Goal: Transaction & Acquisition: Purchase product/service

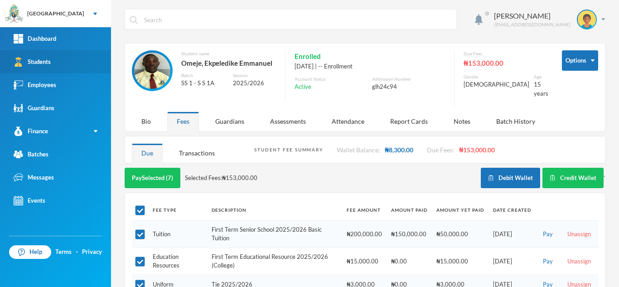
click at [61, 67] on link "Students" at bounding box center [55, 61] width 111 height 23
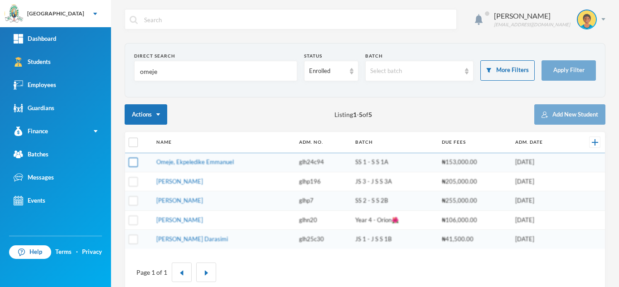
click at [132, 164] on input "checkbox" at bounding box center [134, 163] width 10 height 10
checkbox input "true"
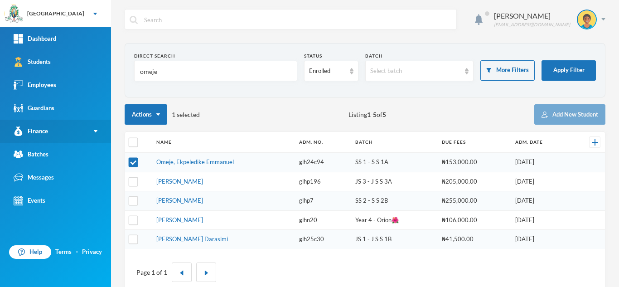
click at [53, 135] on link "Finance" at bounding box center [55, 131] width 111 height 23
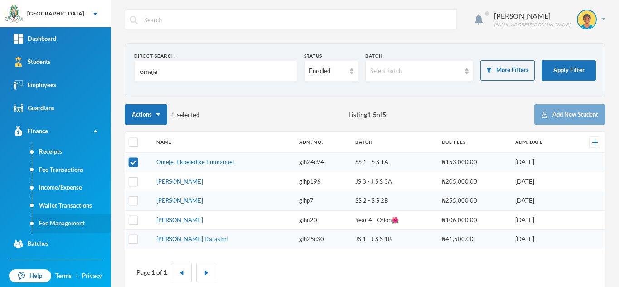
click at [73, 226] on link "Fee Management" at bounding box center [71, 223] width 79 height 18
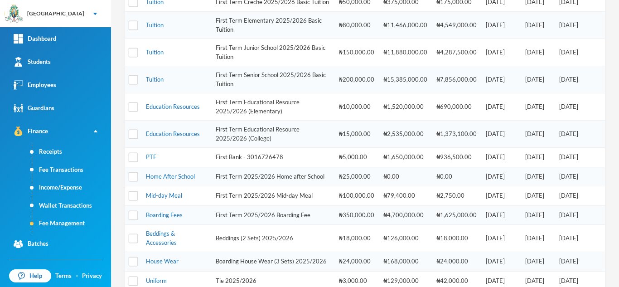
scroll to position [321, 0]
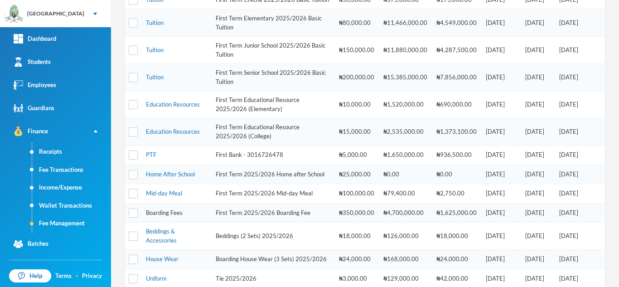
click at [157, 216] on link "Boarding Fees" at bounding box center [164, 212] width 37 height 7
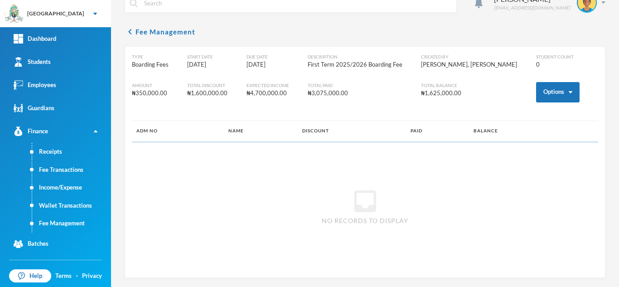
scroll to position [17, 0]
click at [540, 90] on button "Options" at bounding box center [558, 92] width 44 height 20
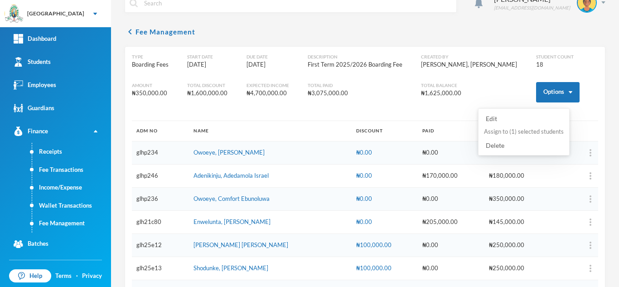
click at [527, 131] on button "Assign to ( 1 ) selected students" at bounding box center [524, 132] width 82 height 16
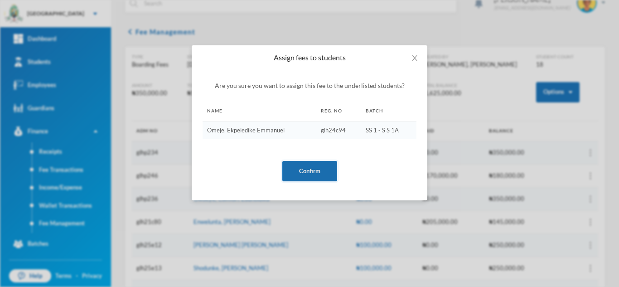
click at [295, 170] on button "Confirm" at bounding box center [309, 171] width 55 height 20
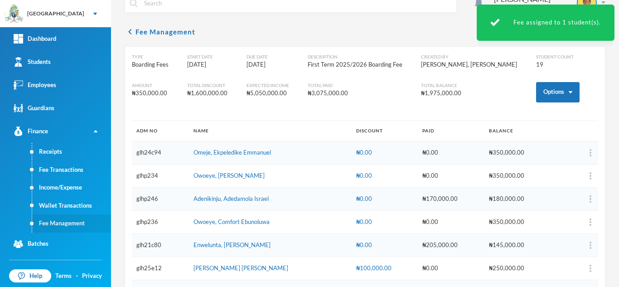
click at [53, 219] on link "Fee Management" at bounding box center [71, 223] width 79 height 18
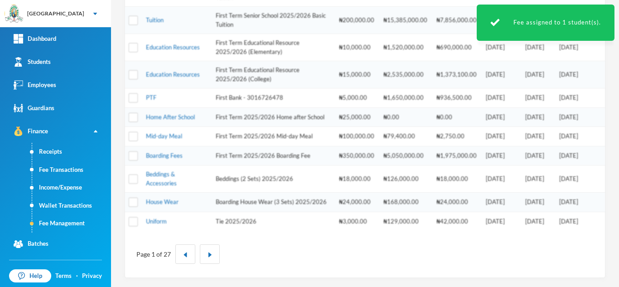
scroll to position [394, 0]
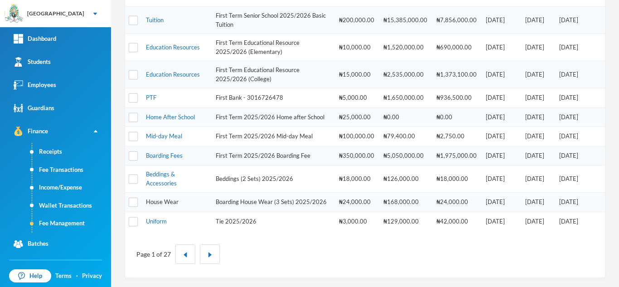
click at [156, 198] on link "House Wear" at bounding box center [162, 201] width 33 height 7
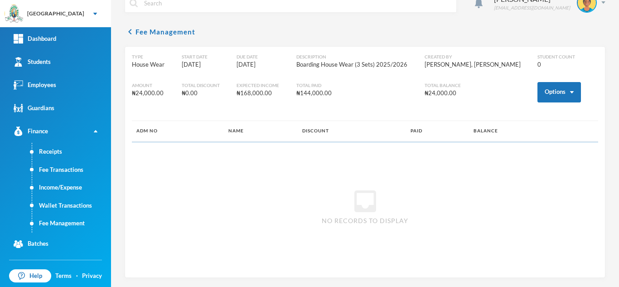
scroll to position [17, 0]
click at [538, 95] on button "Options" at bounding box center [560, 92] width 44 height 20
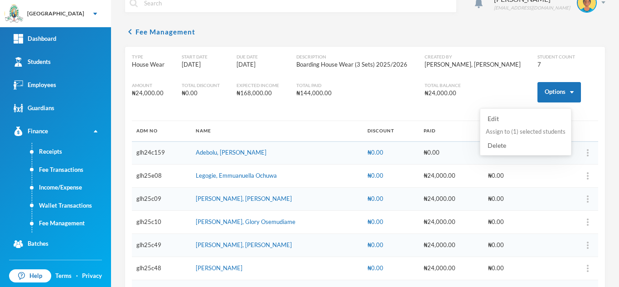
click at [519, 128] on button "Assign to ( 1 ) selected students" at bounding box center [526, 132] width 82 height 16
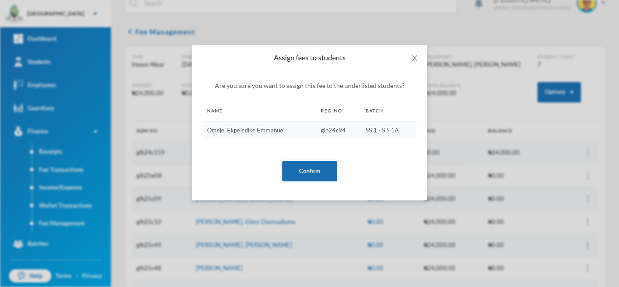
click at [303, 171] on button "Confirm" at bounding box center [309, 171] width 55 height 20
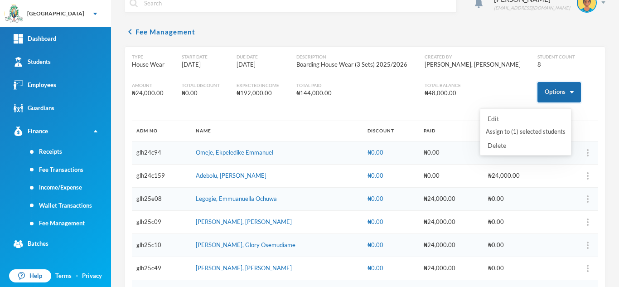
click at [541, 91] on button "Options" at bounding box center [560, 92] width 44 height 20
click at [539, 129] on button "Assign to ( 1 ) selected students" at bounding box center [526, 132] width 82 height 16
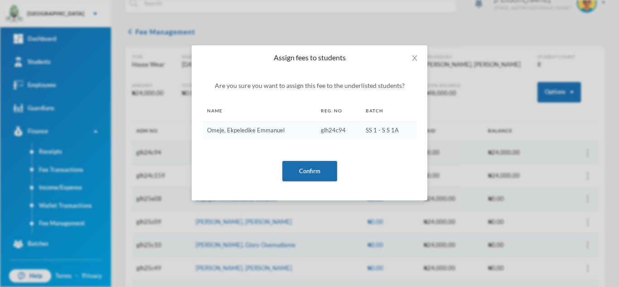
click at [301, 177] on button "Confirm" at bounding box center [309, 171] width 55 height 20
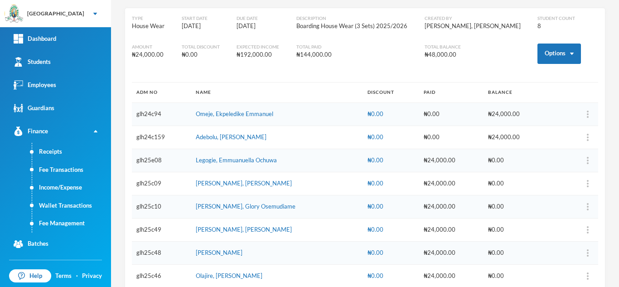
scroll to position [72, 0]
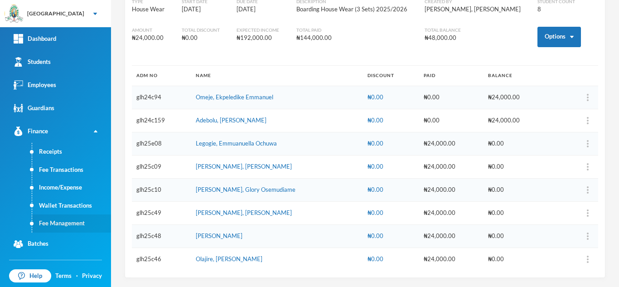
click at [57, 221] on link "Fee Management" at bounding box center [71, 223] width 79 height 18
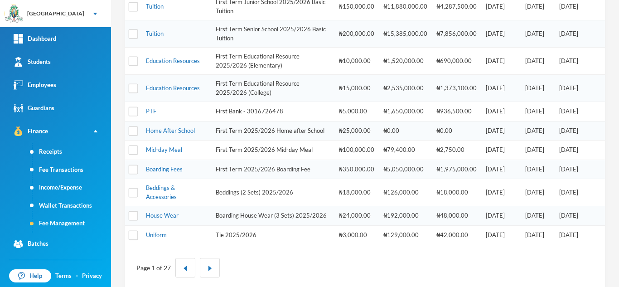
scroll to position [394, 0]
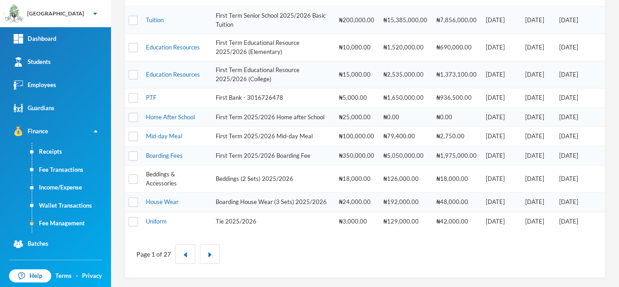
click at [149, 170] on link "Beddings & Accessories" at bounding box center [161, 178] width 31 height 16
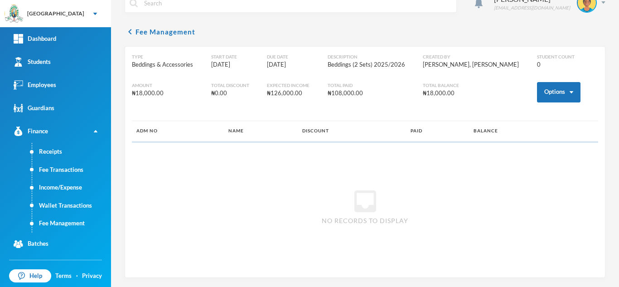
scroll to position [17, 0]
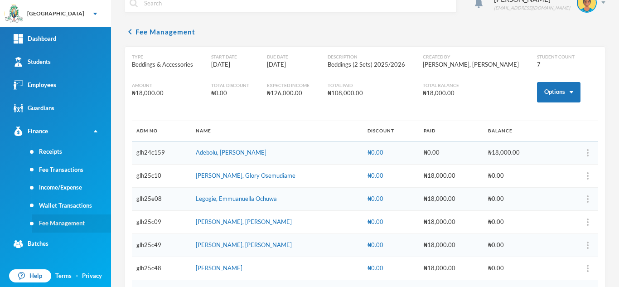
click at [72, 220] on link "Fee Management" at bounding box center [71, 223] width 79 height 18
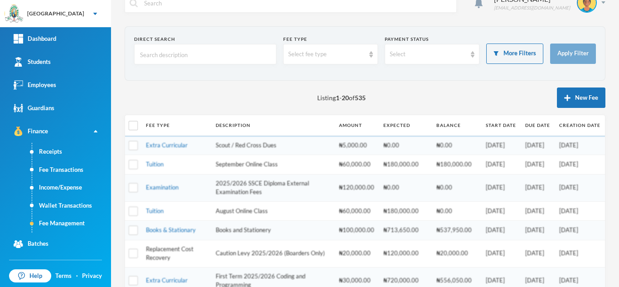
click at [174, 251] on link "Replacement Cost Recovery" at bounding box center [170, 253] width 48 height 16
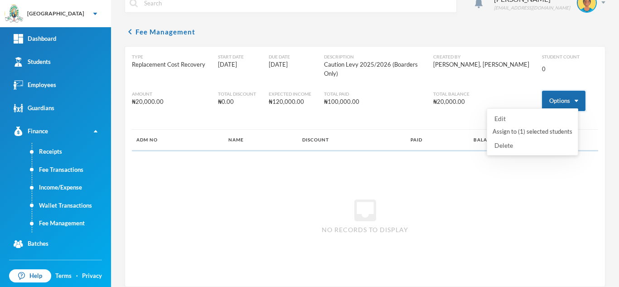
click at [553, 91] on button "Options" at bounding box center [564, 101] width 44 height 20
click at [525, 132] on button "Assign to ( 1 ) selected students" at bounding box center [533, 132] width 82 height 16
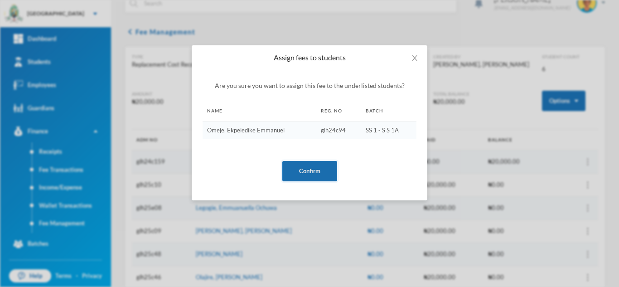
click at [316, 173] on button "Confirm" at bounding box center [309, 171] width 55 height 20
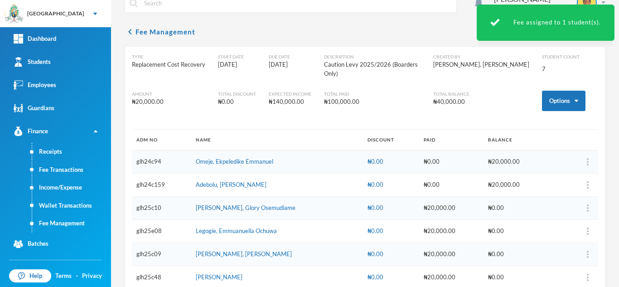
scroll to position [49, 0]
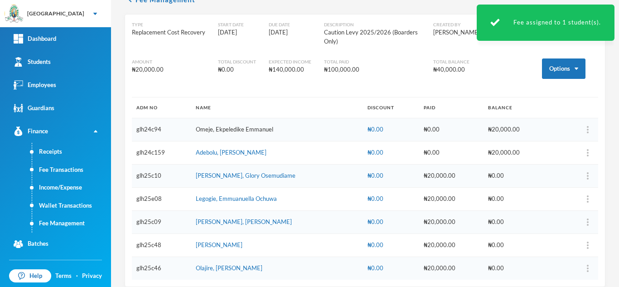
click at [201, 126] on link "Omeje, Ekpeledike Emmanuel" at bounding box center [235, 129] width 78 height 7
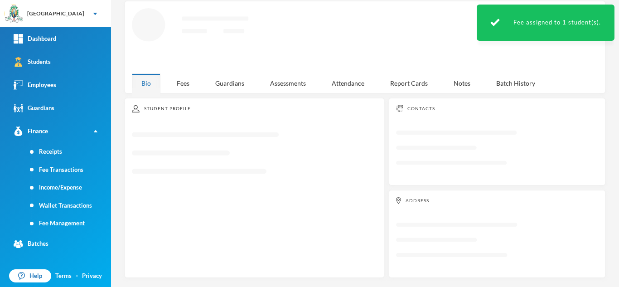
scroll to position [39, 0]
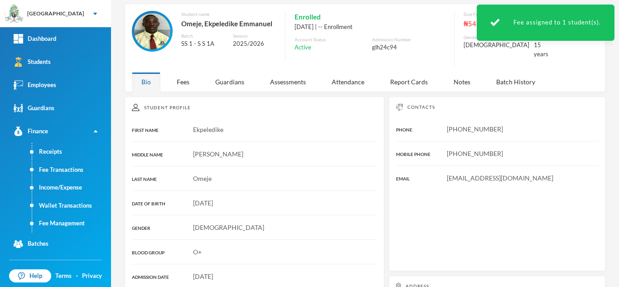
click at [175, 104] on div "Student Profile" at bounding box center [254, 107] width 245 height 7
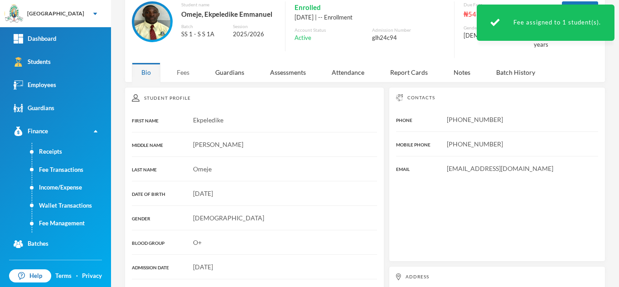
click at [181, 67] on div "Fees" at bounding box center [183, 72] width 32 height 19
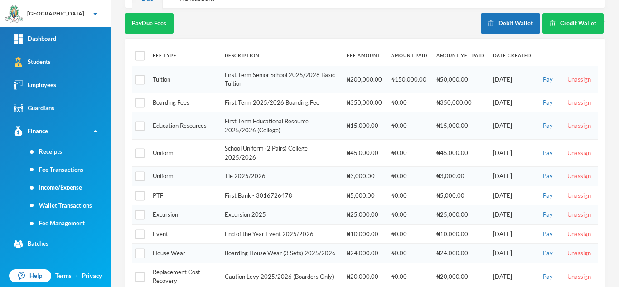
scroll to position [156, 0]
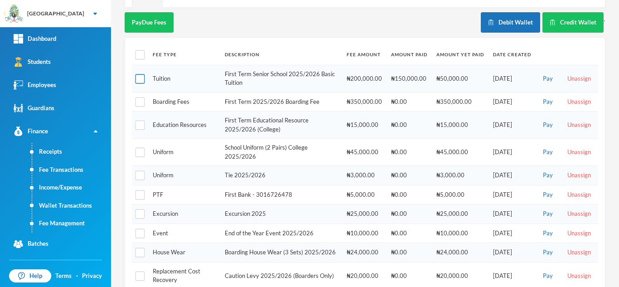
click at [140, 74] on input "checkbox" at bounding box center [141, 79] width 10 height 10
checkbox input "true"
click at [159, 12] on button "Pay Selected (1)" at bounding box center [153, 22] width 56 height 20
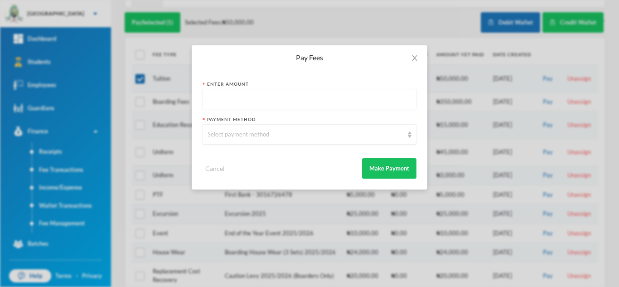
click at [254, 98] on input "text" at bounding box center [310, 99] width 204 height 20
type input "50000"
click at [247, 135] on div "Select payment method" at bounding box center [306, 134] width 196 height 9
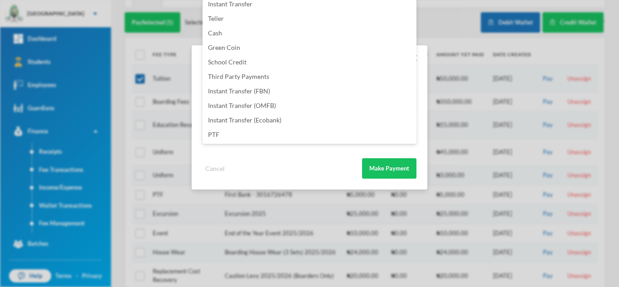
scroll to position [106, 0]
click at [266, 104] on span "Instant Transfer (OMFB)" at bounding box center [242, 106] width 68 height 8
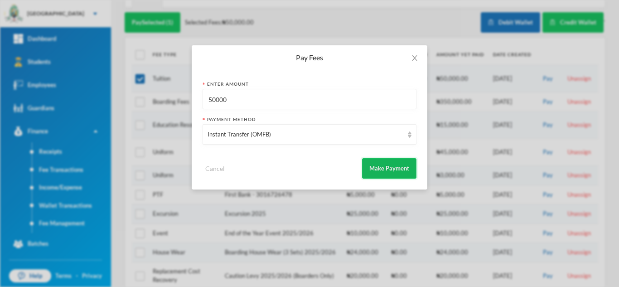
click at [381, 166] on button "Make Payment" at bounding box center [389, 168] width 54 height 20
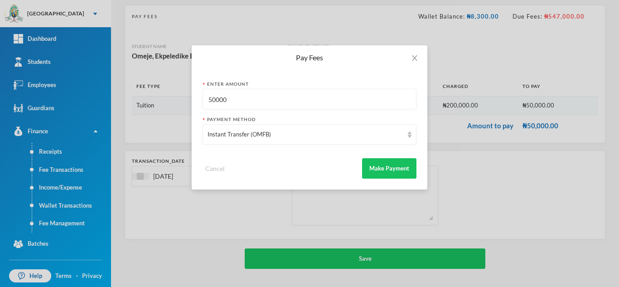
scroll to position [58, 0]
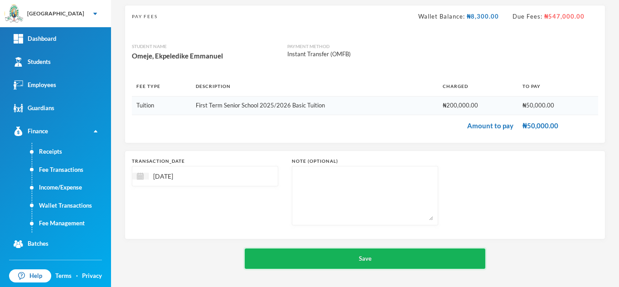
click at [322, 251] on button "Save" at bounding box center [365, 258] width 241 height 20
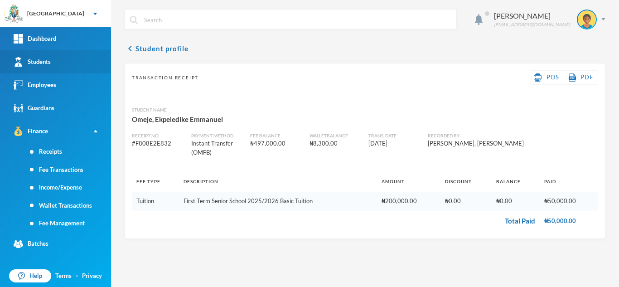
click at [63, 61] on link "Students" at bounding box center [55, 61] width 111 height 23
